Goal: Transaction & Acquisition: Purchase product/service

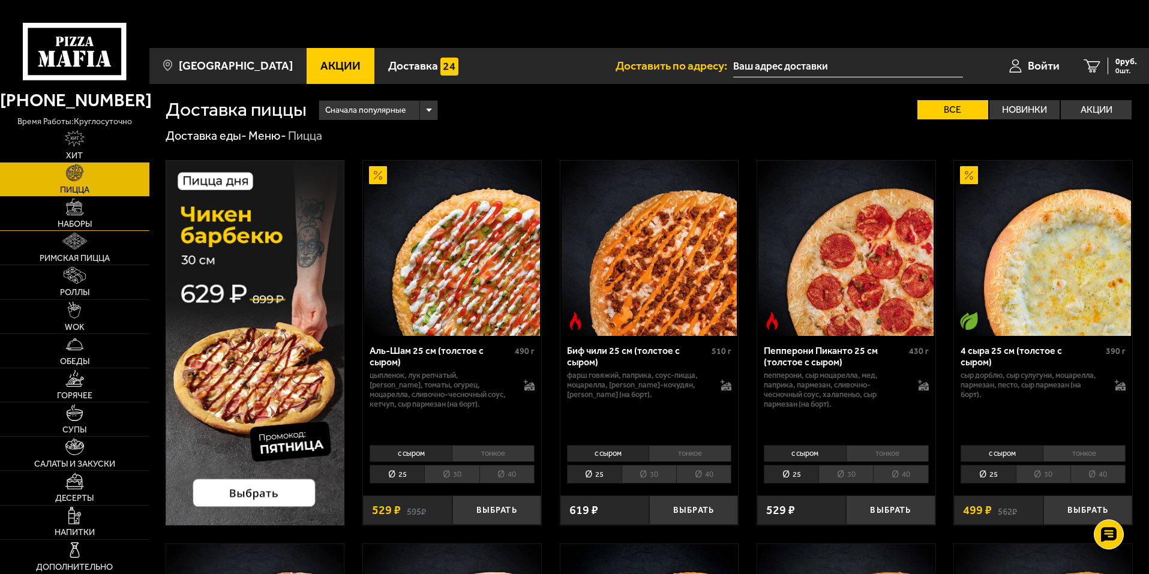
click at [84, 216] on link "Наборы" at bounding box center [74, 214] width 149 height 34
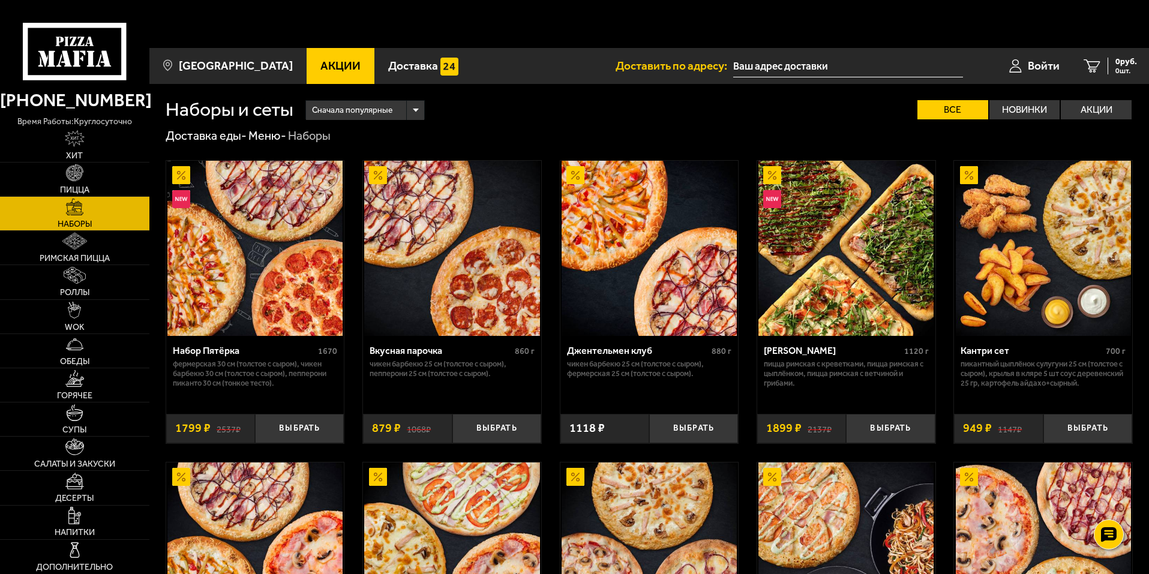
click at [280, 245] on img at bounding box center [254, 248] width 175 height 175
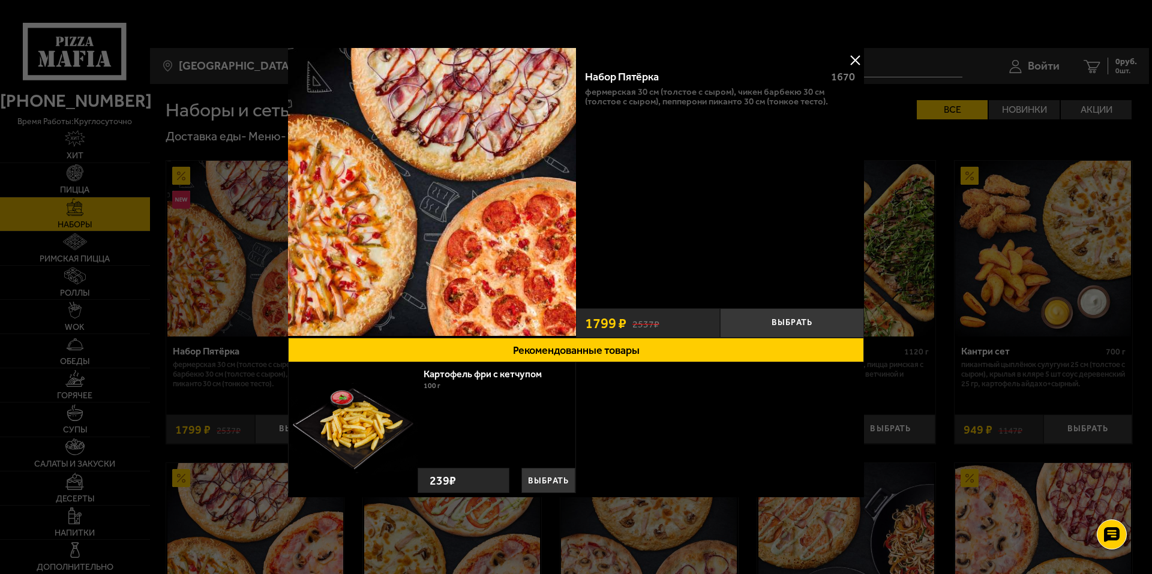
click at [453, 203] on img at bounding box center [432, 192] width 288 height 288
click at [858, 63] on button at bounding box center [855, 60] width 18 height 18
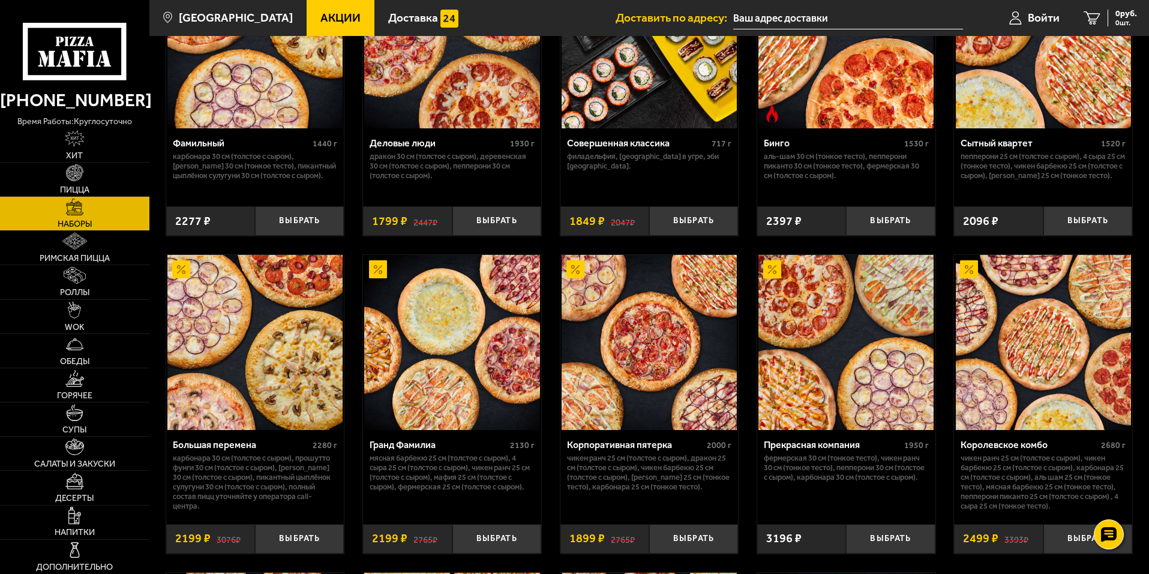
scroll to position [1437, 0]
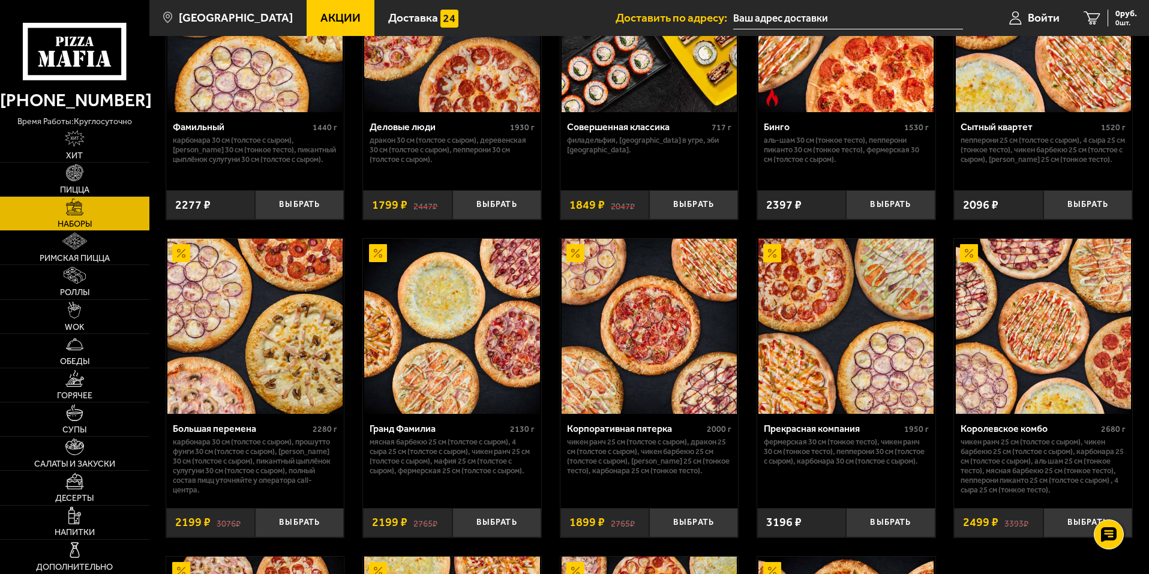
click at [438, 292] on img at bounding box center [451, 326] width 175 height 175
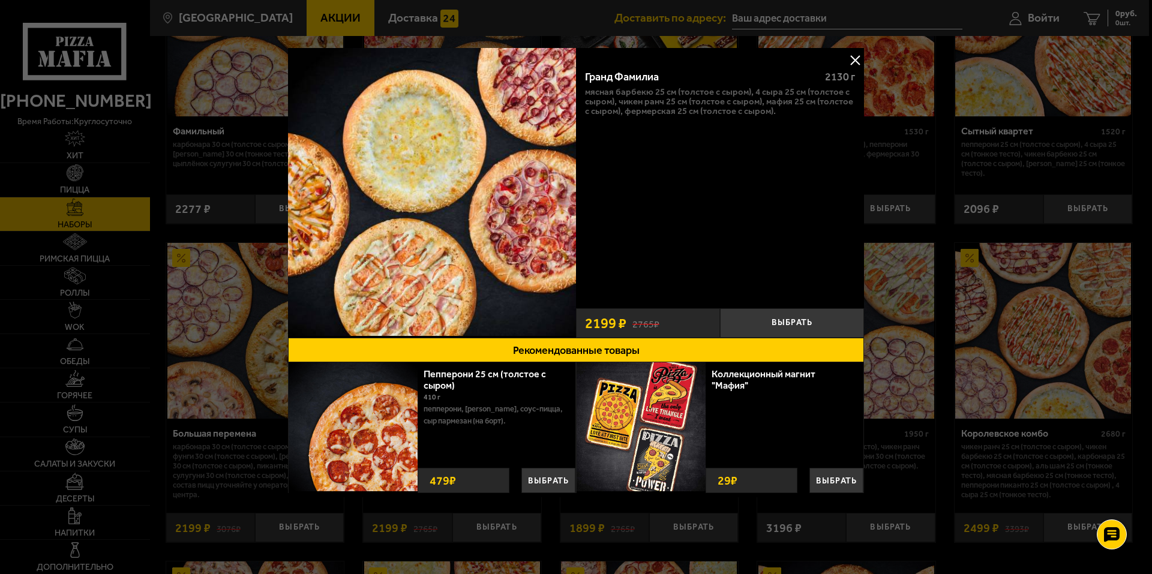
click at [854, 56] on button at bounding box center [855, 60] width 18 height 18
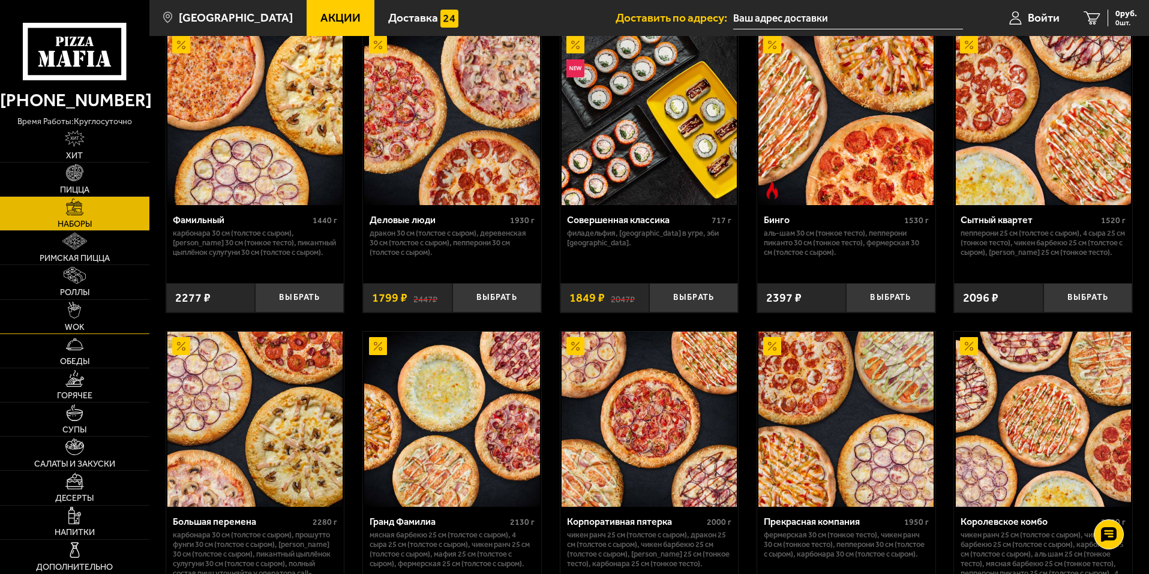
scroll to position [1316, 0]
